Goal: Task Accomplishment & Management: Manage account settings

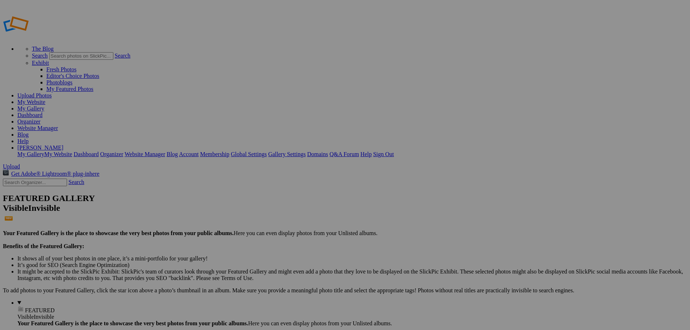
click at [279, 191] on span "Yes" at bounding box center [275, 193] width 8 height 6
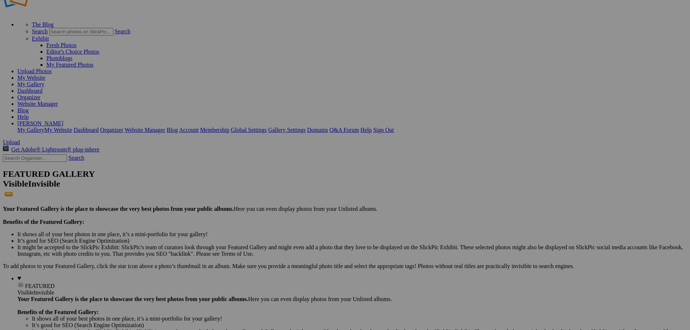
scroll to position [48, 0]
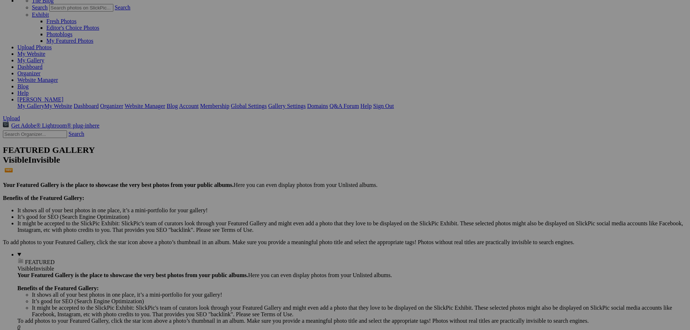
click at [279, 193] on span "Yes" at bounding box center [275, 193] width 8 height 6
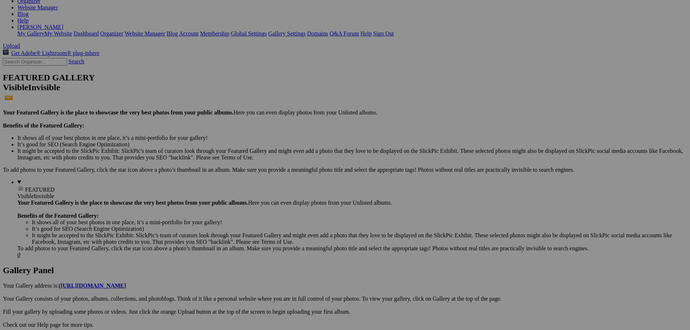
scroll to position [157, 0]
